Goal: Task Accomplishment & Management: Use online tool/utility

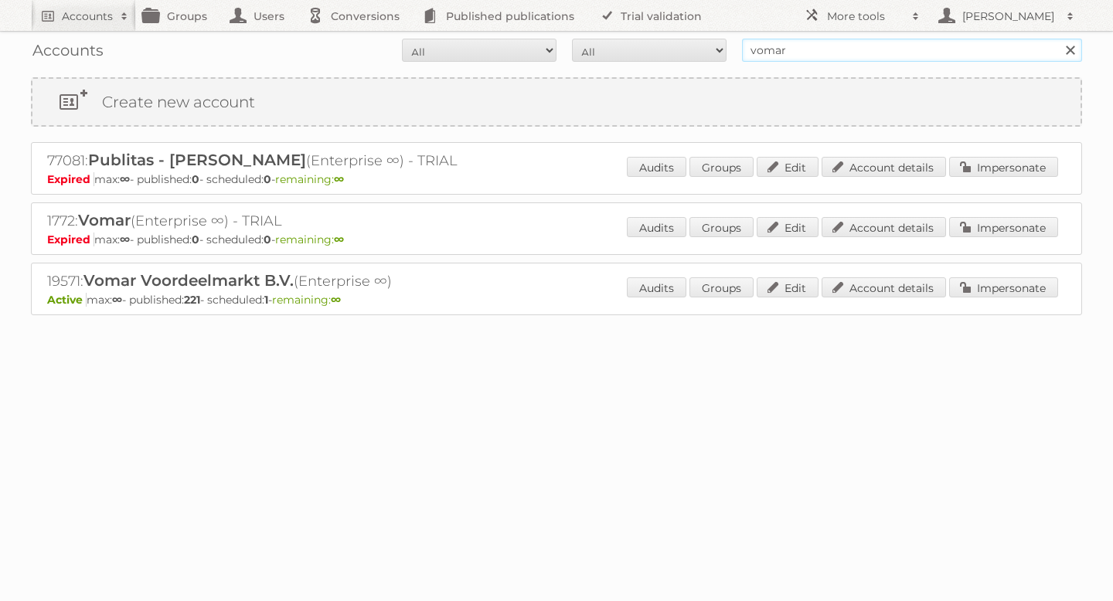
click at [840, 44] on input "vomar" at bounding box center [912, 50] width 340 height 23
type input "babypark"
click at [1058, 39] on input "Search" at bounding box center [1069, 50] width 23 height 23
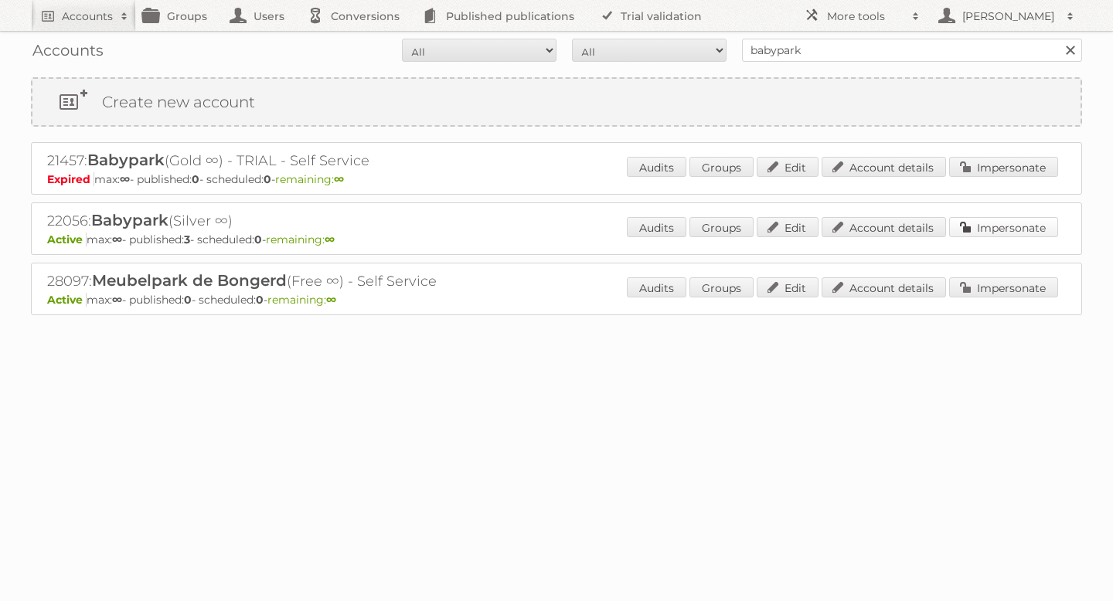
click at [971, 229] on link "Impersonate" at bounding box center [1003, 227] width 109 height 20
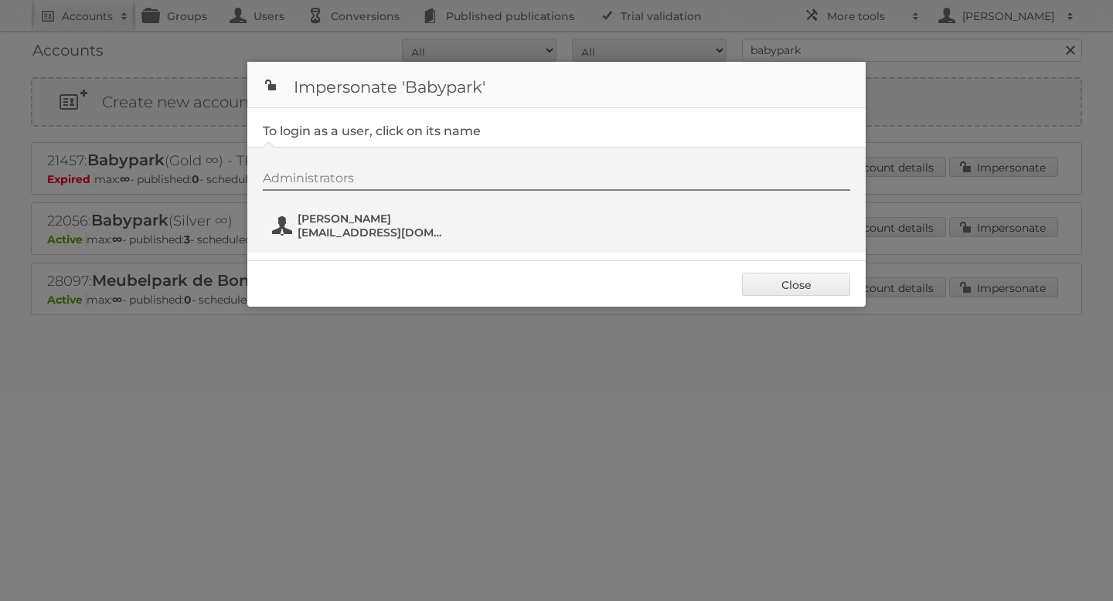
click at [372, 226] on span "[EMAIL_ADDRESS][DOMAIN_NAME]" at bounding box center [372, 233] width 150 height 14
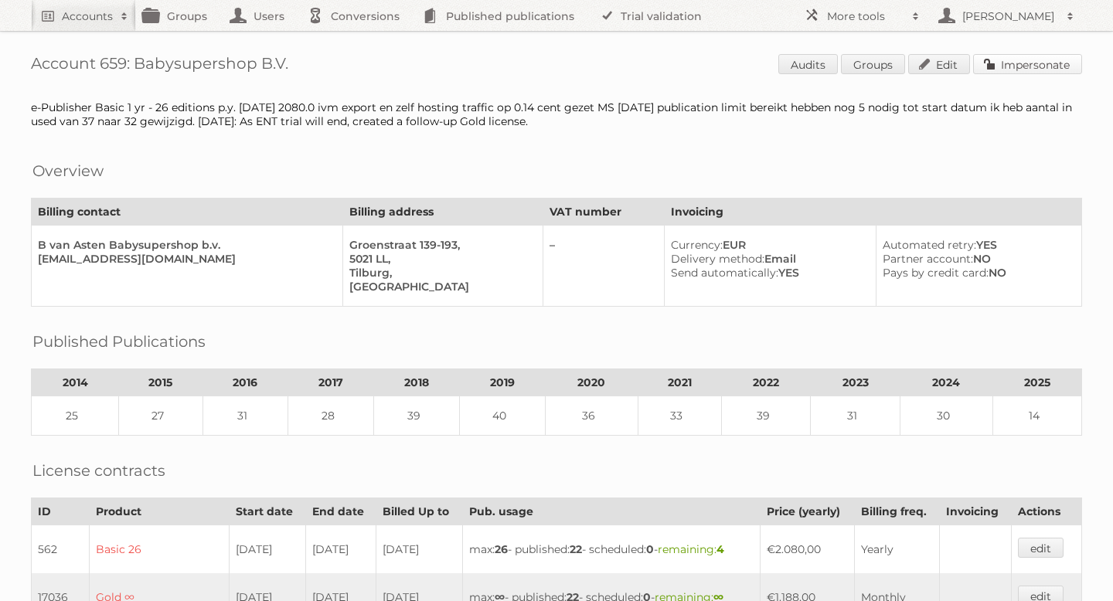
click at [1007, 63] on link "Impersonate" at bounding box center [1027, 64] width 109 height 20
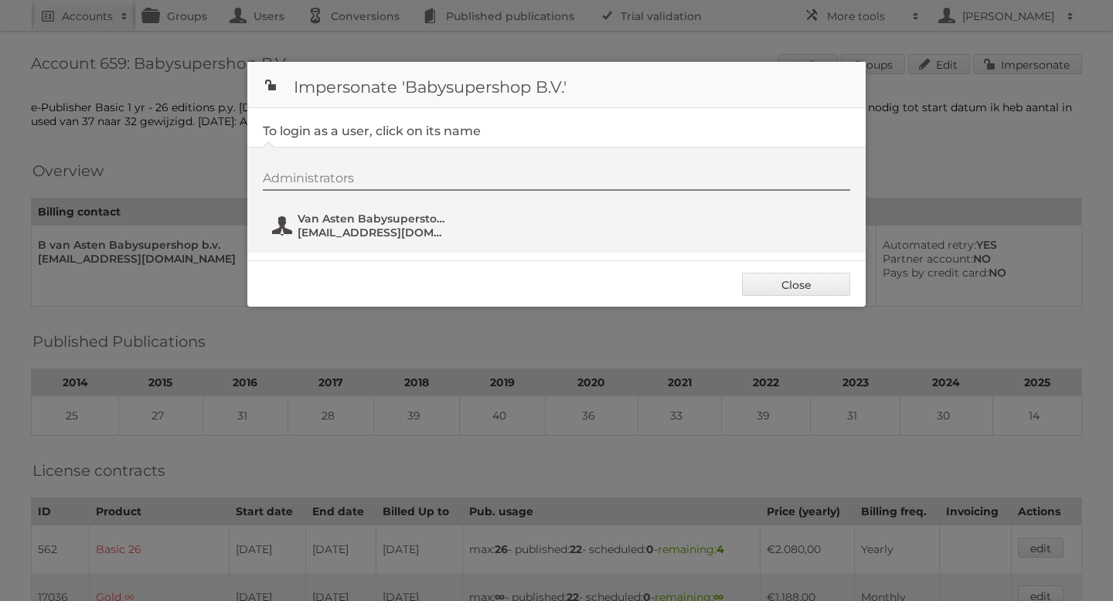
click at [369, 226] on span "vanastenpdk@gmail.com" at bounding box center [372, 233] width 150 height 14
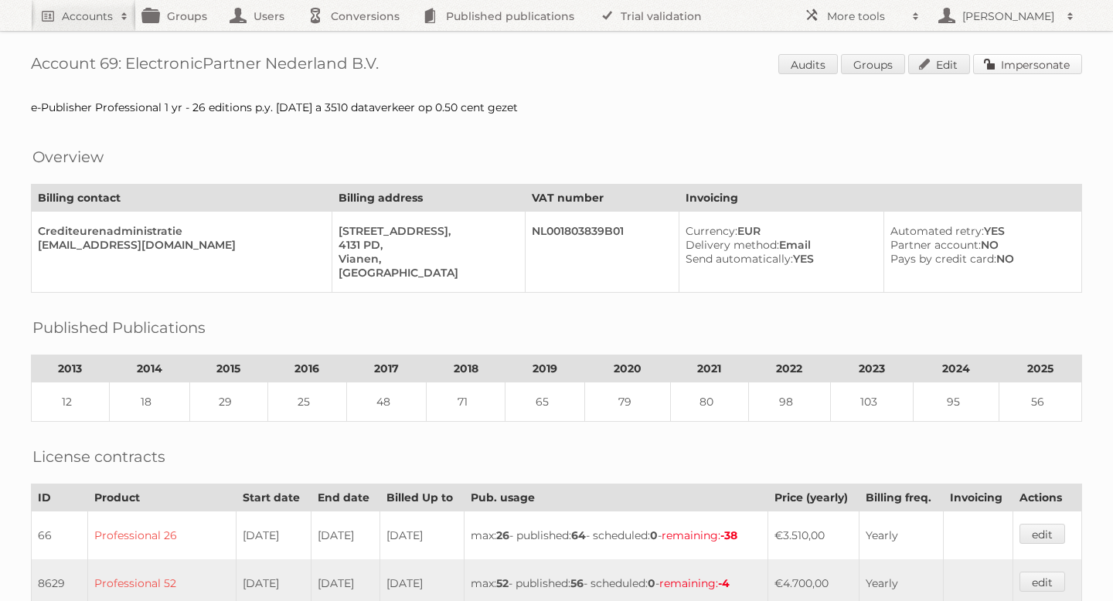
click at [1003, 70] on link "Impersonate" at bounding box center [1027, 64] width 109 height 20
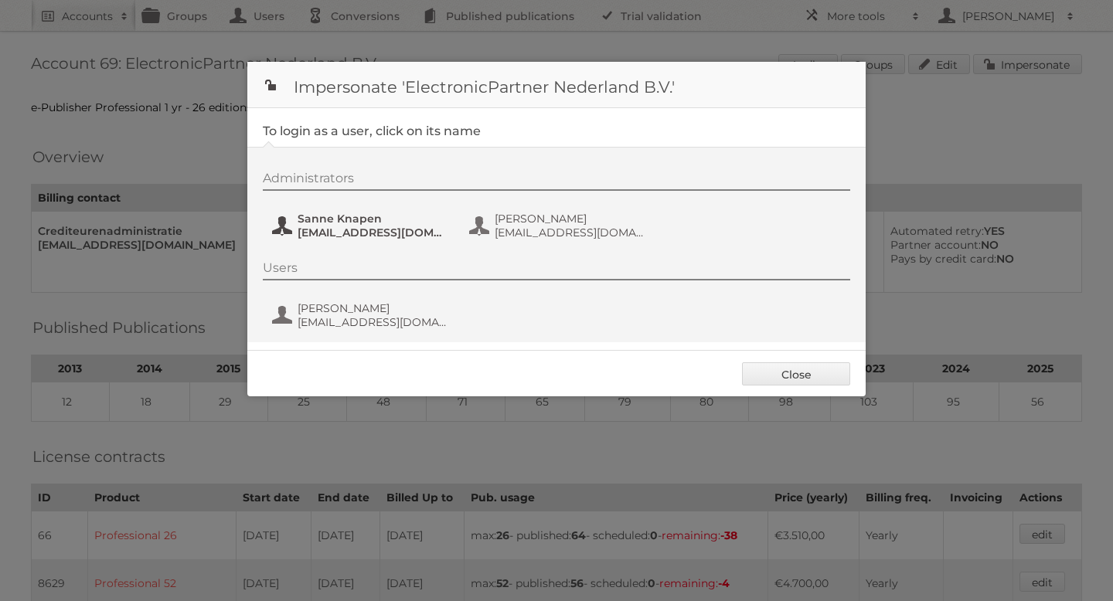
click at [337, 231] on span "sknapen@ep.nl" at bounding box center [372, 233] width 150 height 14
